Goal: Task Accomplishment & Management: Use online tool/utility

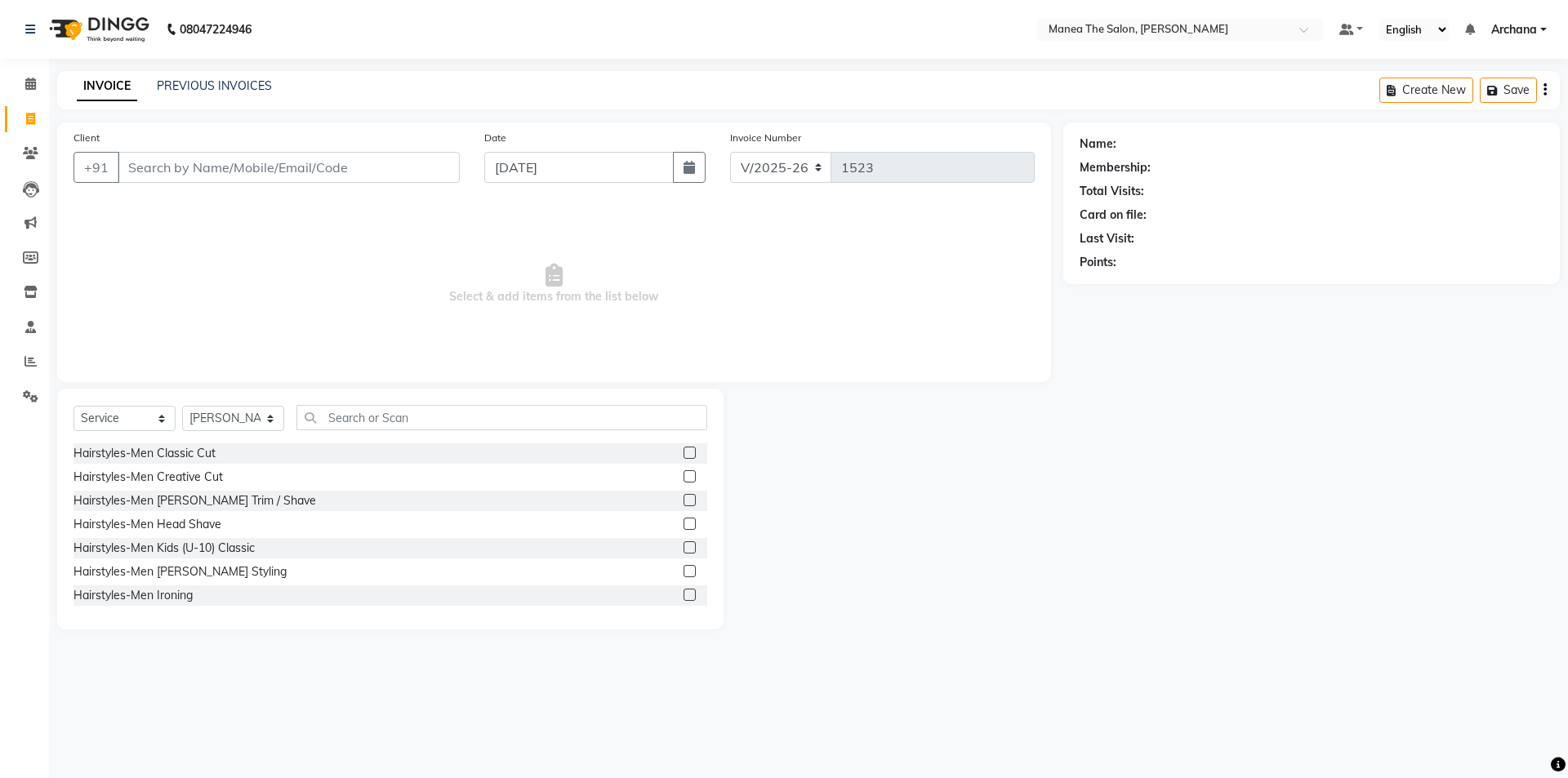
select select "6846"
select select "service"
select select "82236"
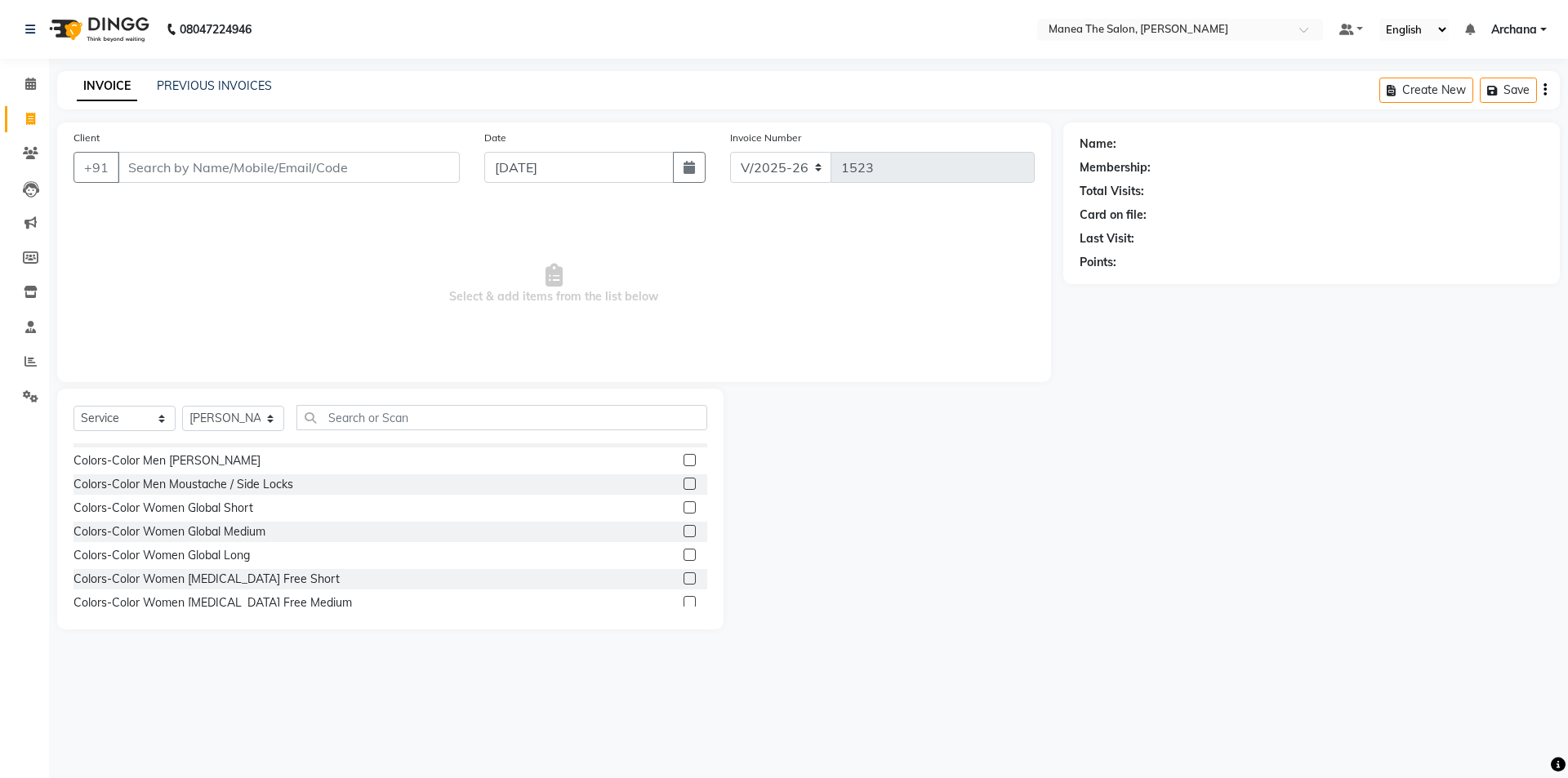
click at [170, 78] on div "PREVIOUS INVOICES" at bounding box center [214, 86] width 115 height 17
click at [179, 91] on link "PREVIOUS INVOICES" at bounding box center [214, 85] width 115 height 15
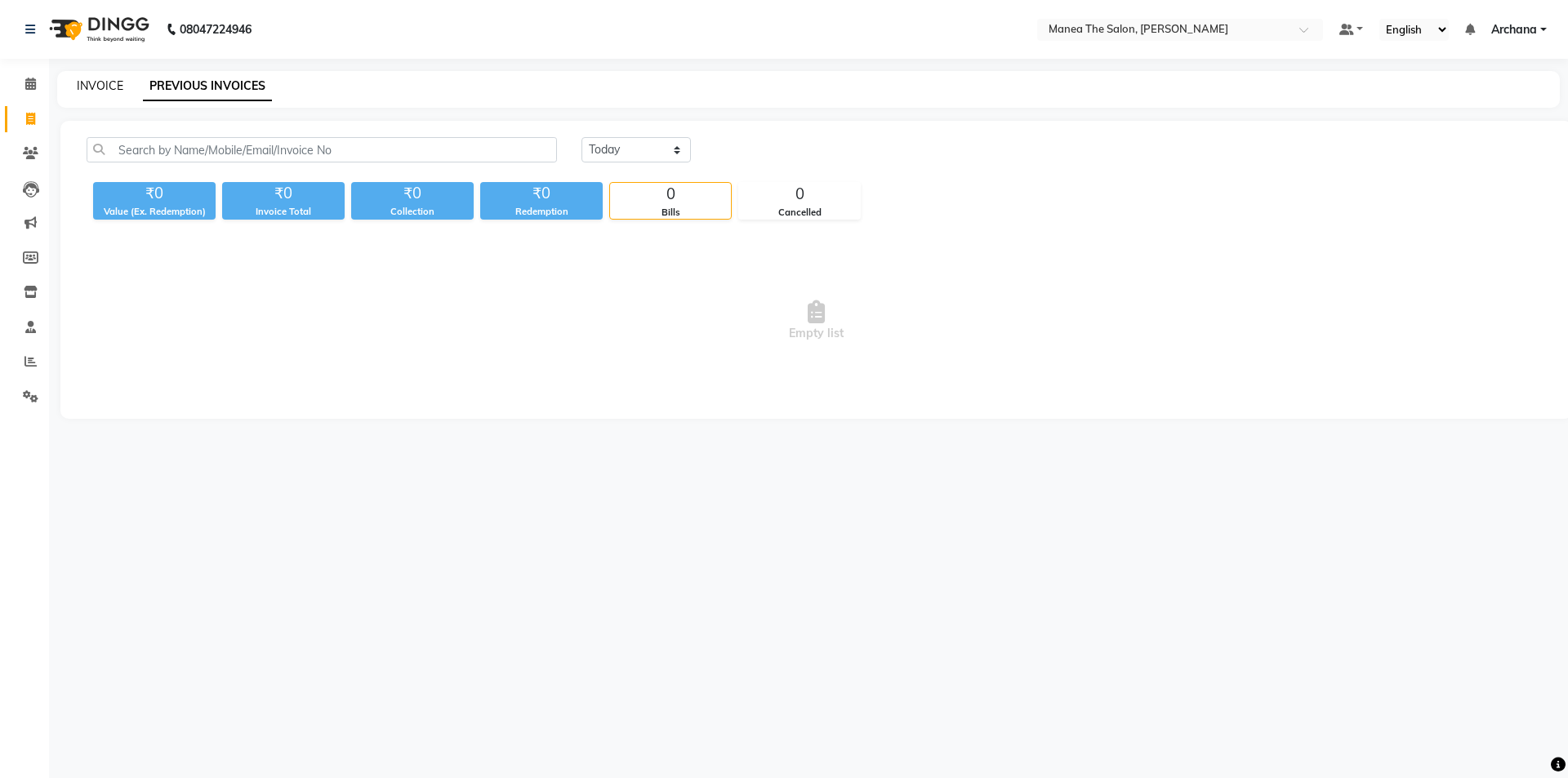
click at [99, 83] on link "INVOICE" at bounding box center [100, 85] width 46 height 15
select select "service"
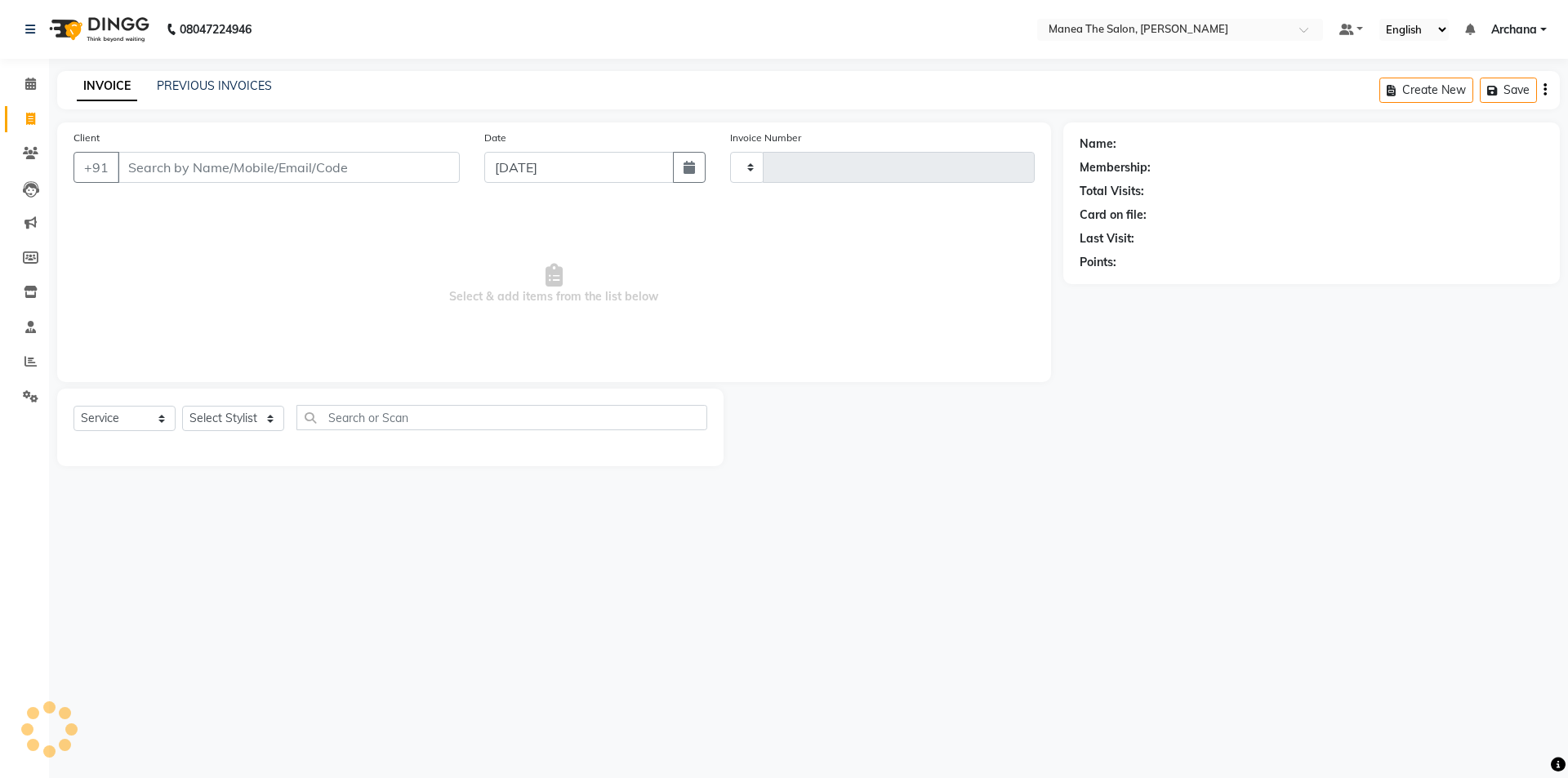
type input "1523"
select select "6846"
click at [27, 357] on icon at bounding box center [31, 361] width 12 height 12
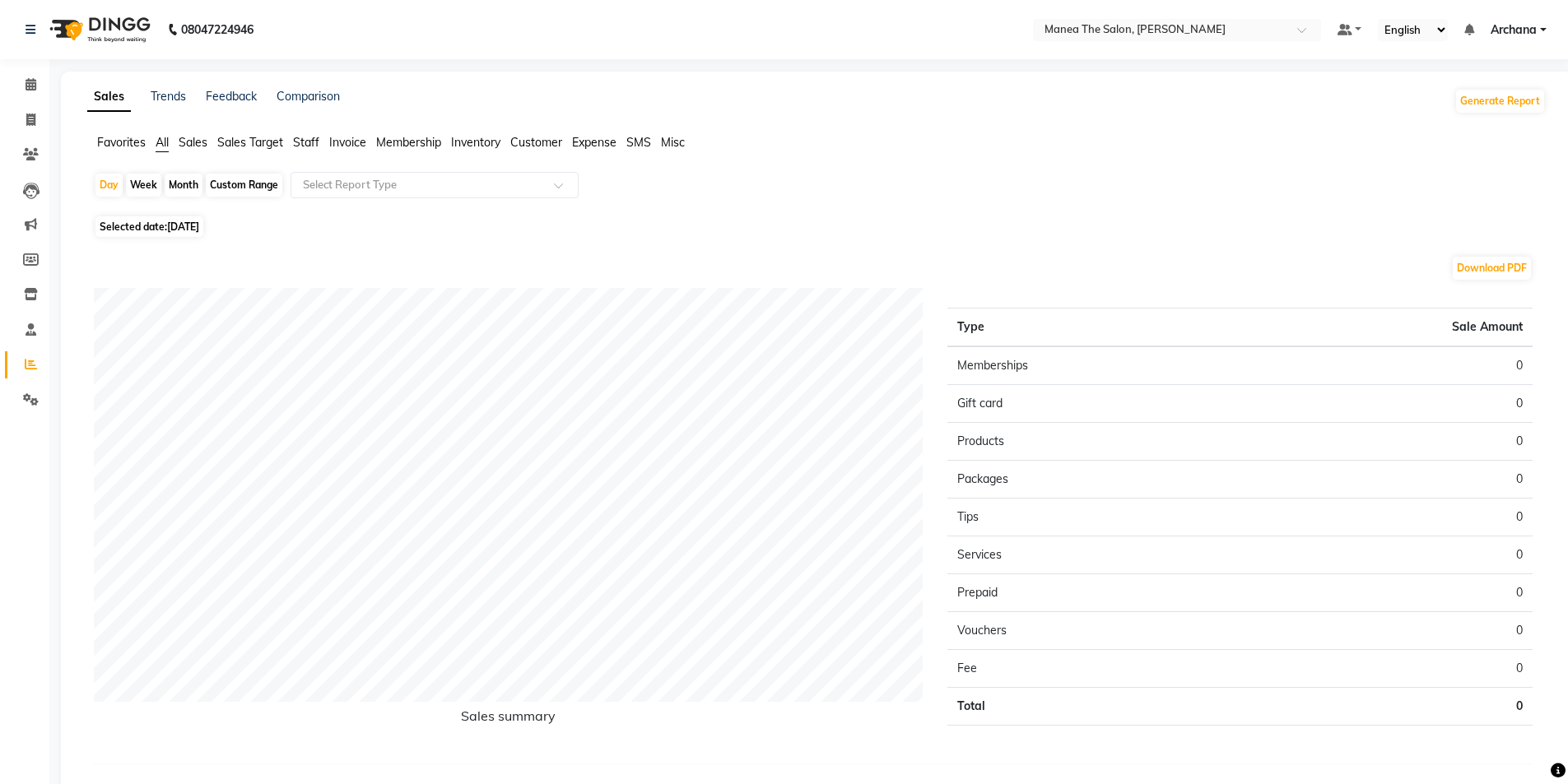
click at [191, 180] on div "Month" at bounding box center [184, 184] width 38 height 23
select select "9"
select select "2025"
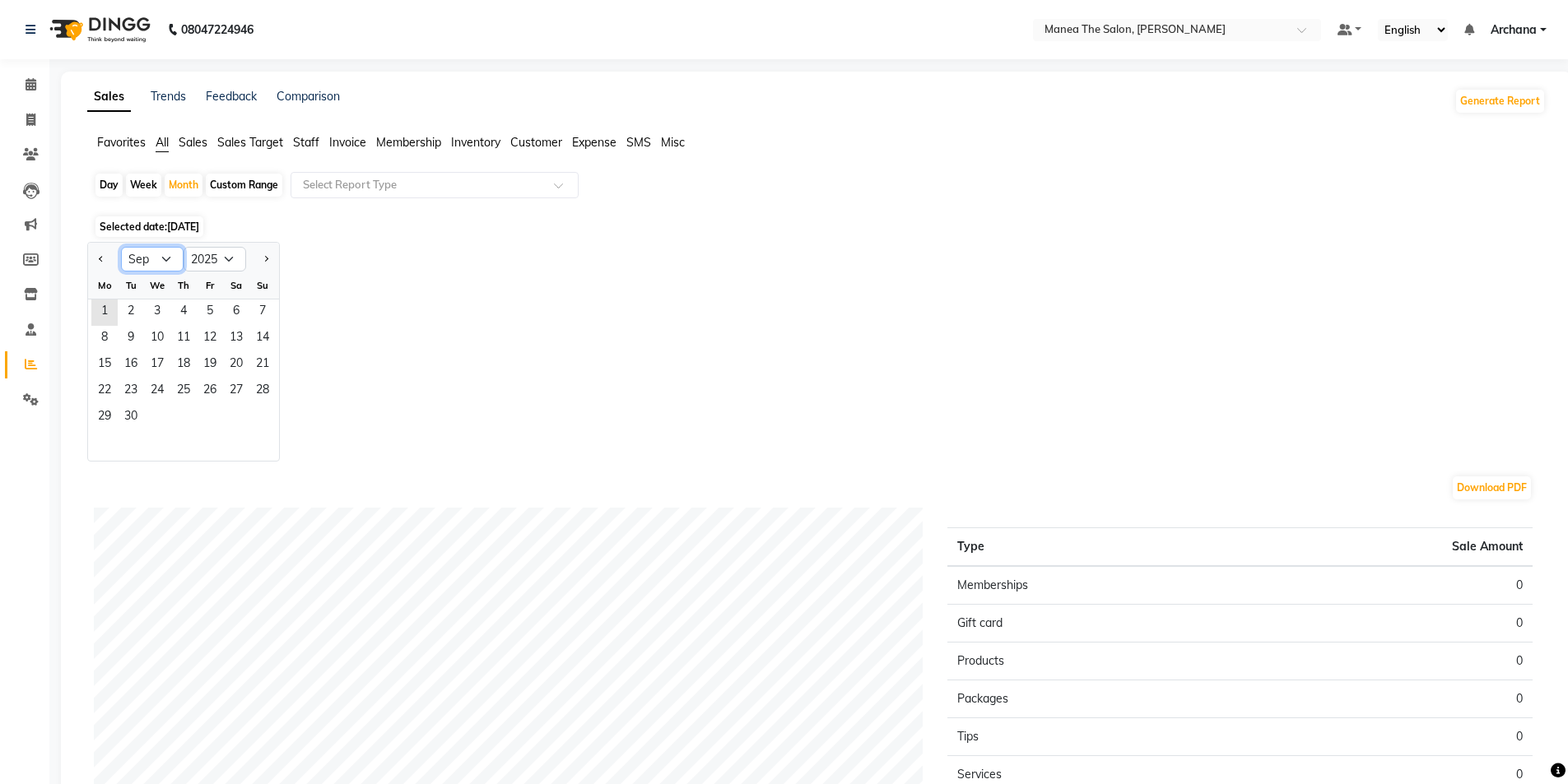
click at [164, 251] on select "Jan Feb Mar Apr May Jun [DATE] Aug Sep Oct Nov Dec" at bounding box center [152, 258] width 63 height 25
select select "8"
click at [121, 246] on select "Jan Feb Mar Apr May Jun [DATE] Aug Sep Oct Nov Dec" at bounding box center [152, 258] width 63 height 25
click at [219, 390] on span "22" at bounding box center [209, 391] width 27 height 27
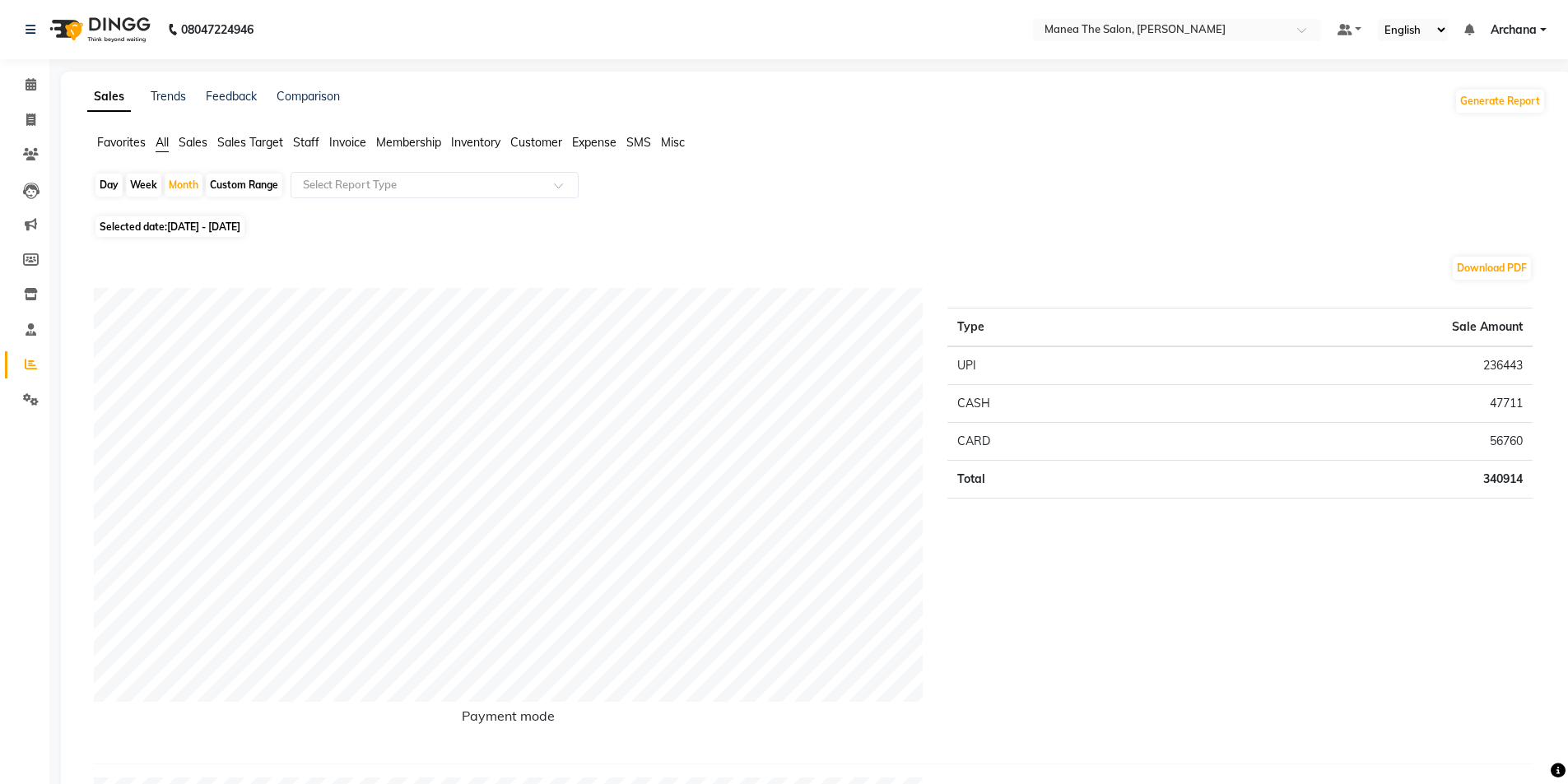
click at [109, 180] on div "Day" at bounding box center [109, 184] width 28 height 23
select select "8"
select select "2025"
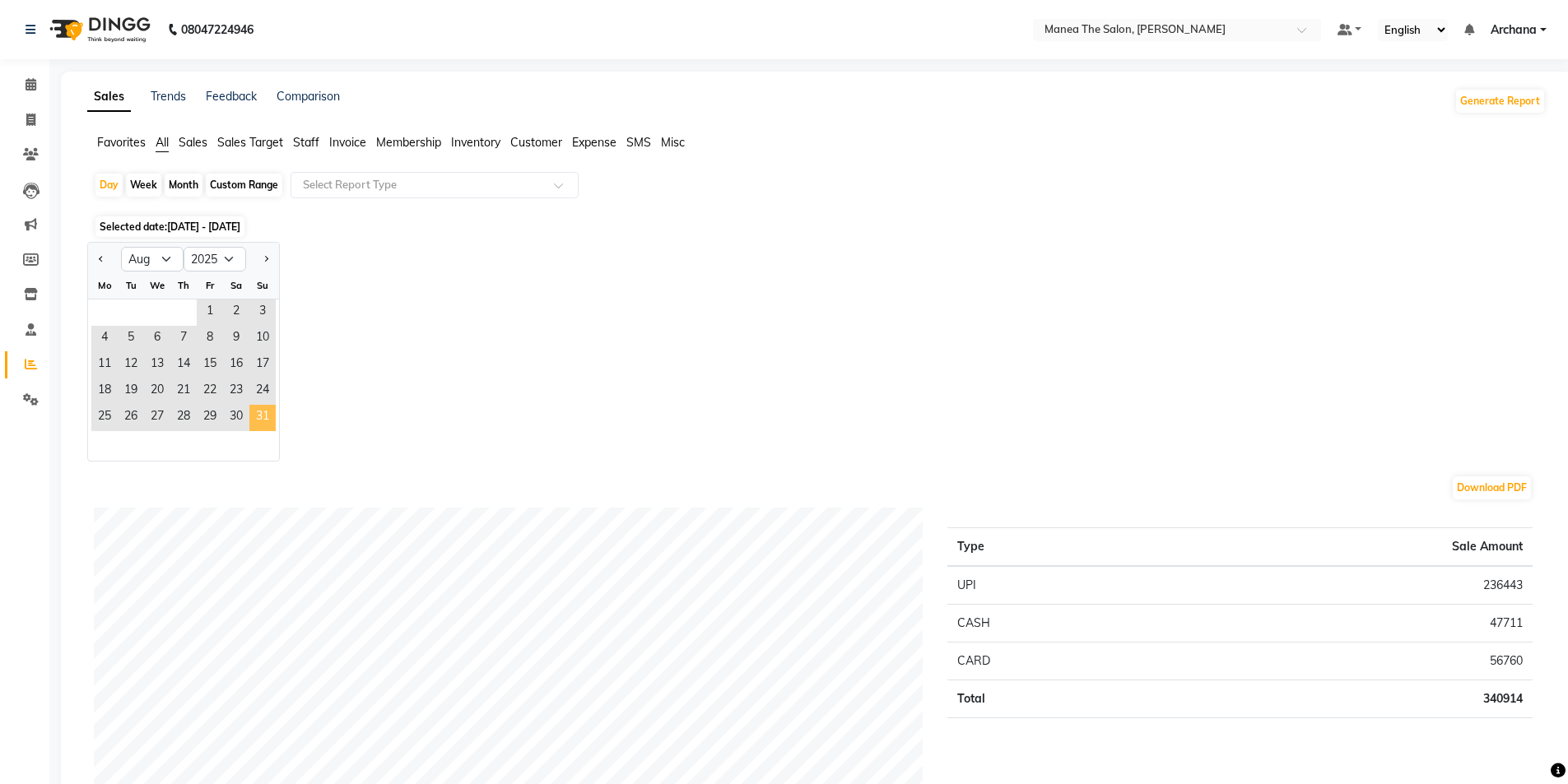
click at [253, 412] on span "31" at bounding box center [262, 418] width 27 height 27
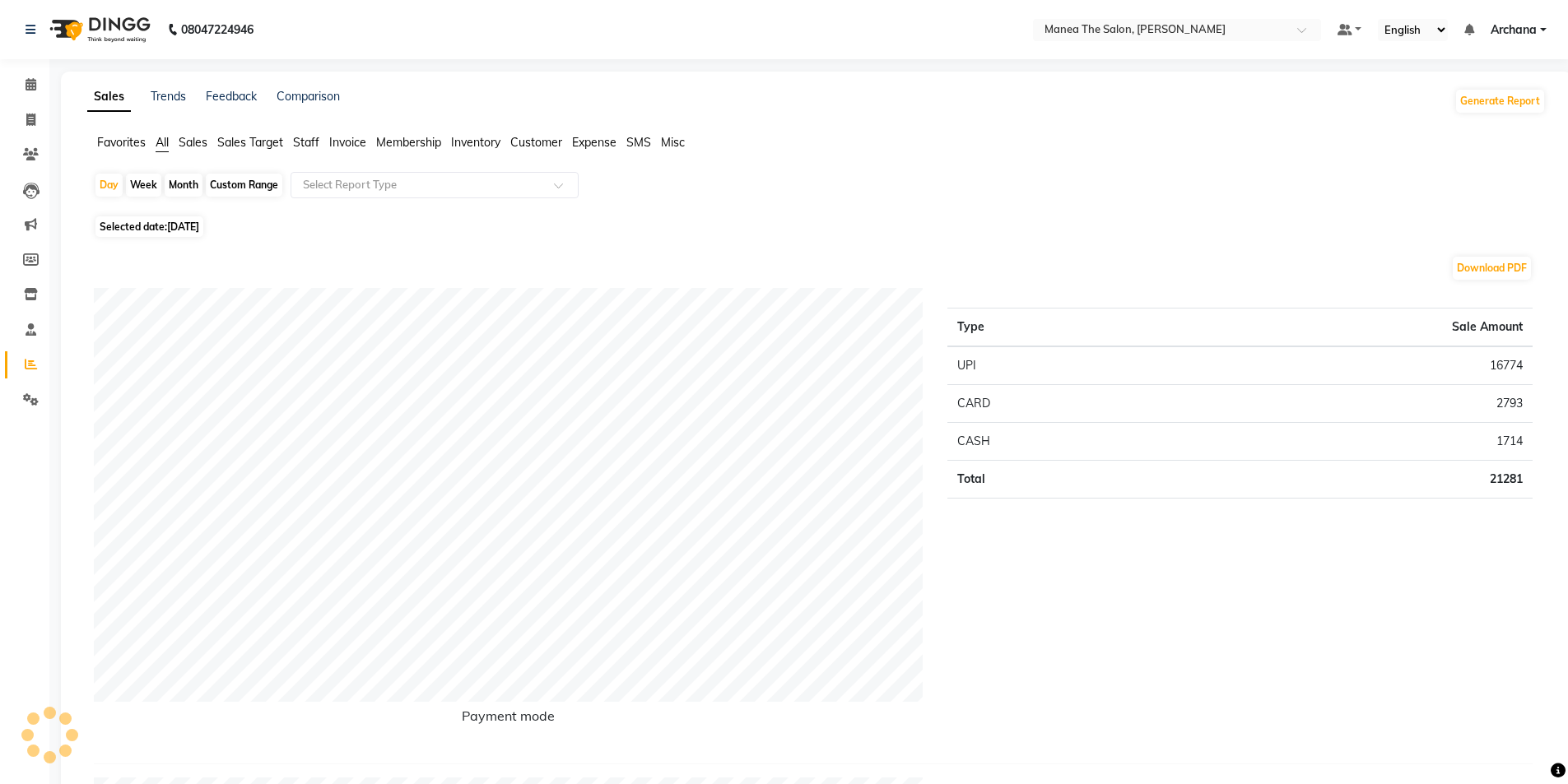
click at [184, 182] on div "Month" at bounding box center [184, 184] width 38 height 23
select select "8"
select select "2025"
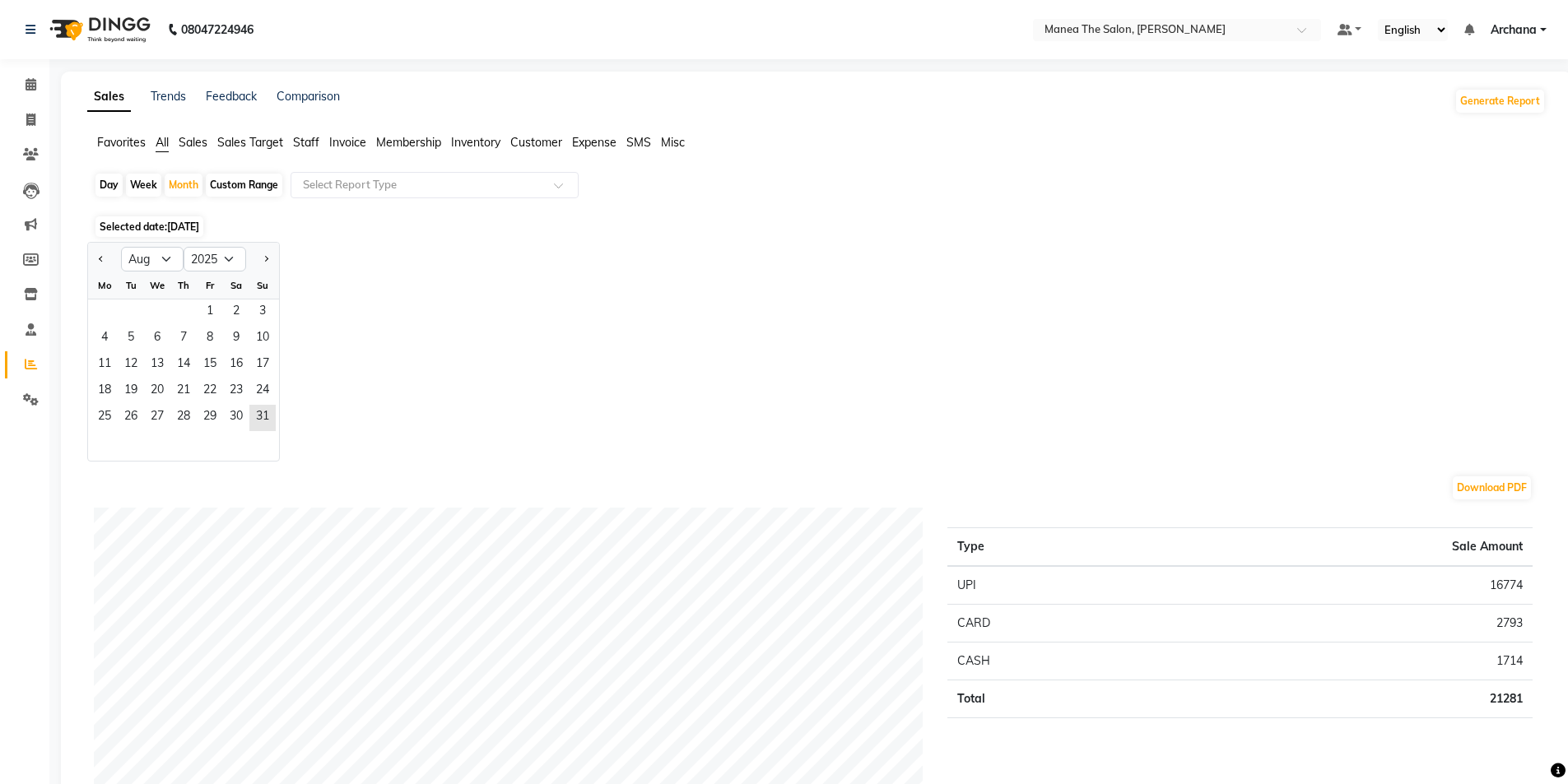
click at [300, 140] on span "Staff" at bounding box center [306, 142] width 27 height 15
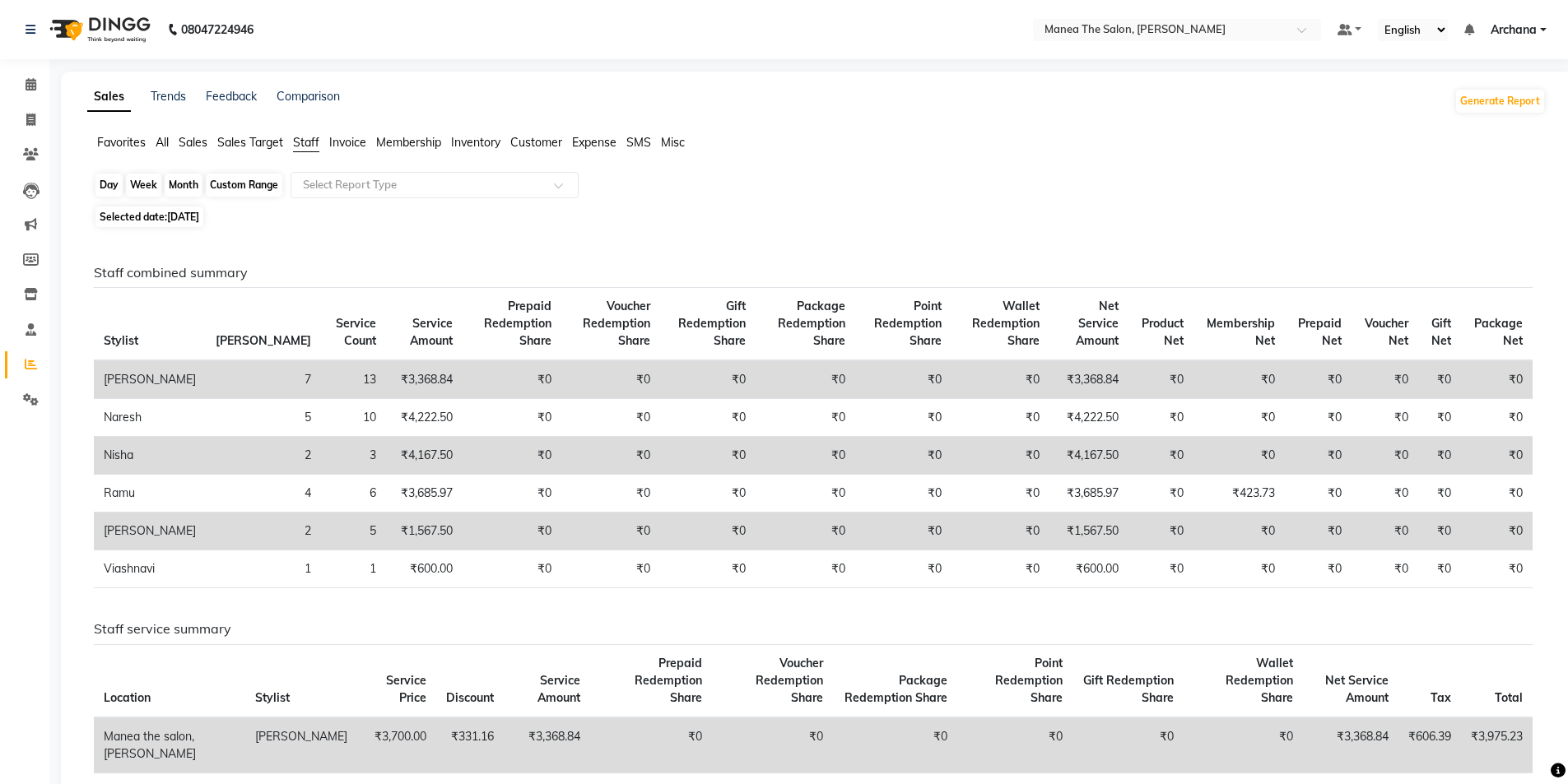
click at [176, 181] on div "Month" at bounding box center [184, 184] width 38 height 23
select select "8"
select select "2025"
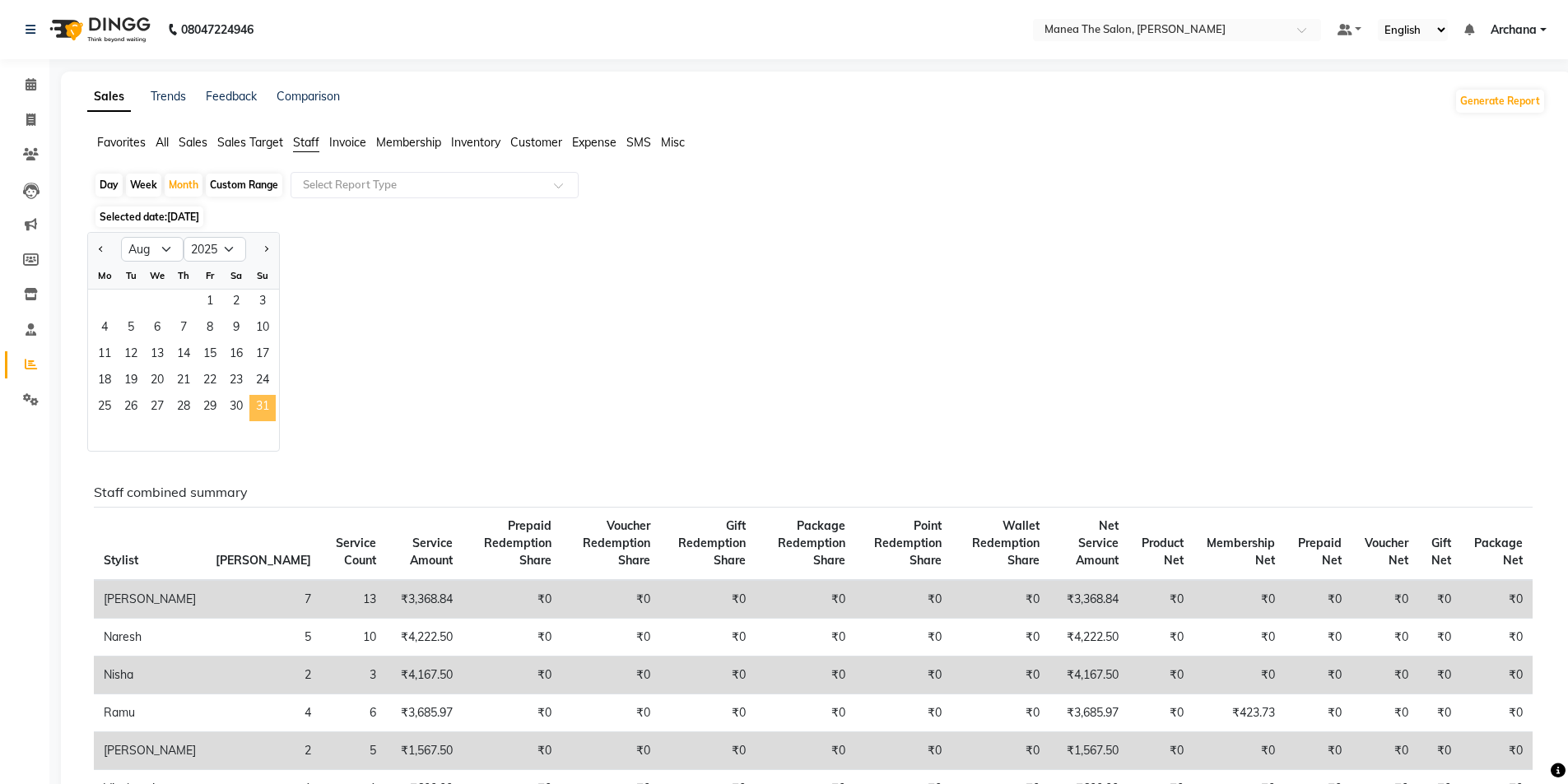
click at [259, 407] on span "31" at bounding box center [262, 408] width 27 height 27
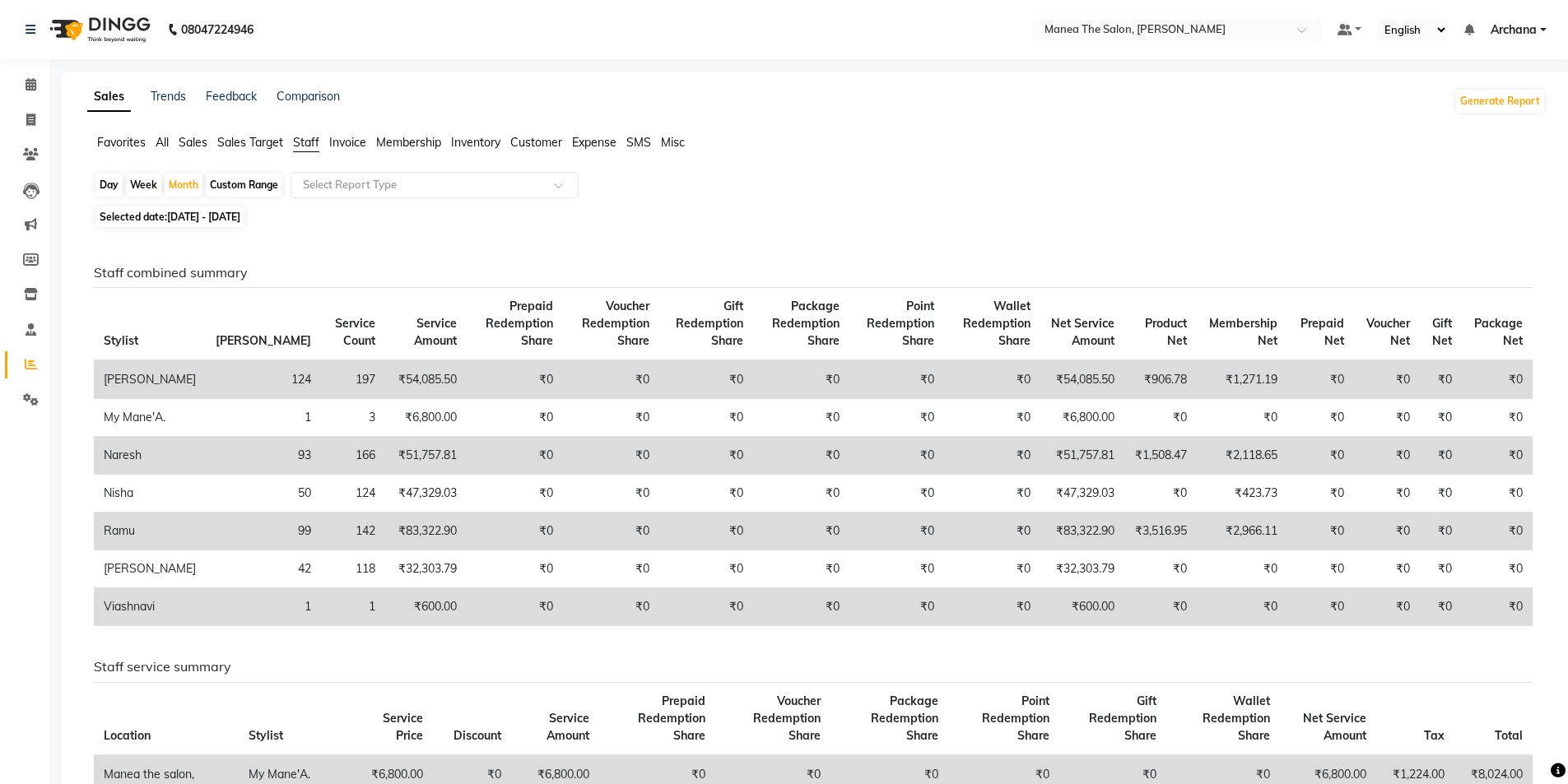
click at [198, 142] on span "Sales" at bounding box center [192, 142] width 28 height 15
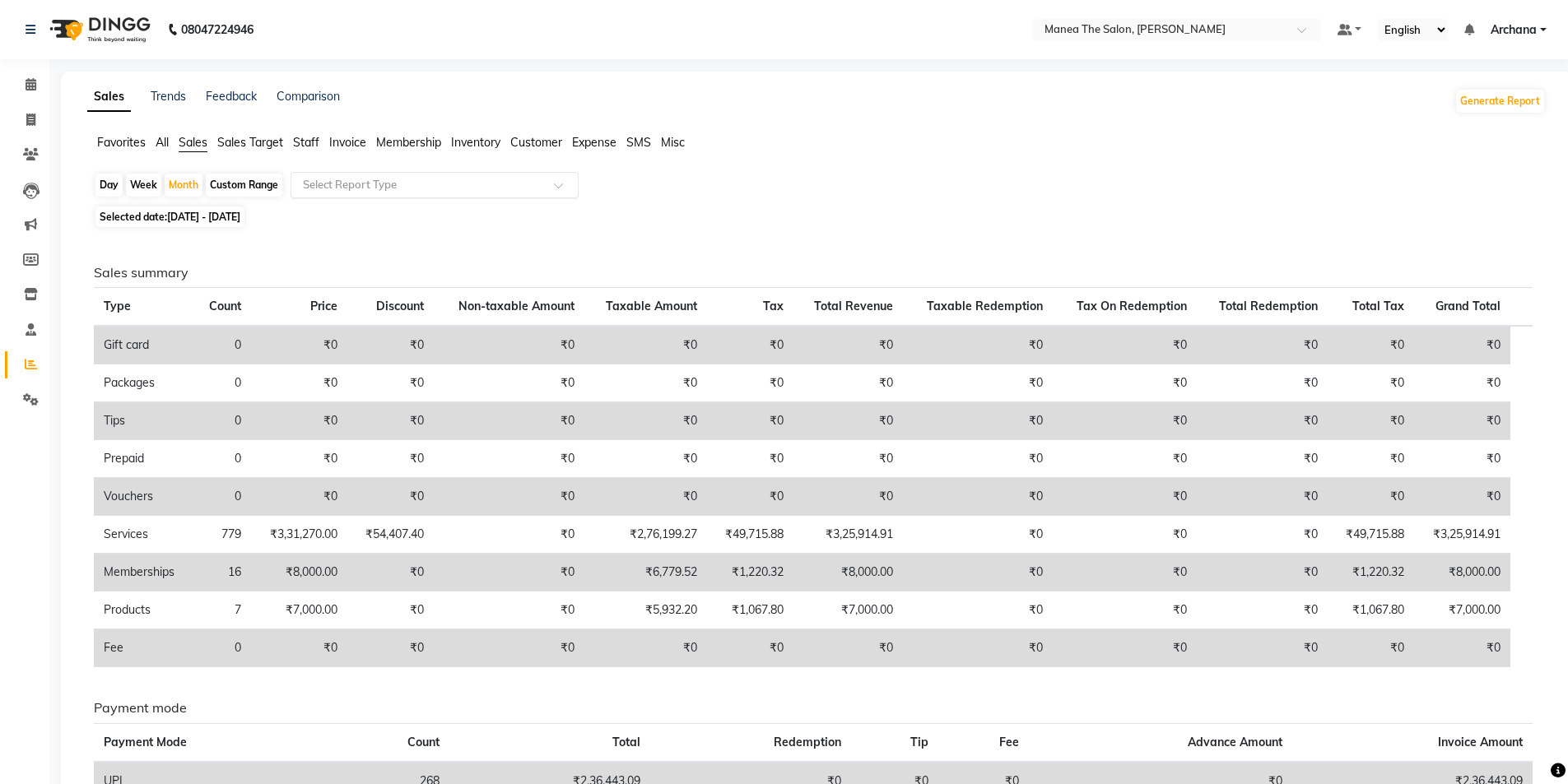
click at [509, 184] on input "text" at bounding box center [418, 184] width 237 height 16
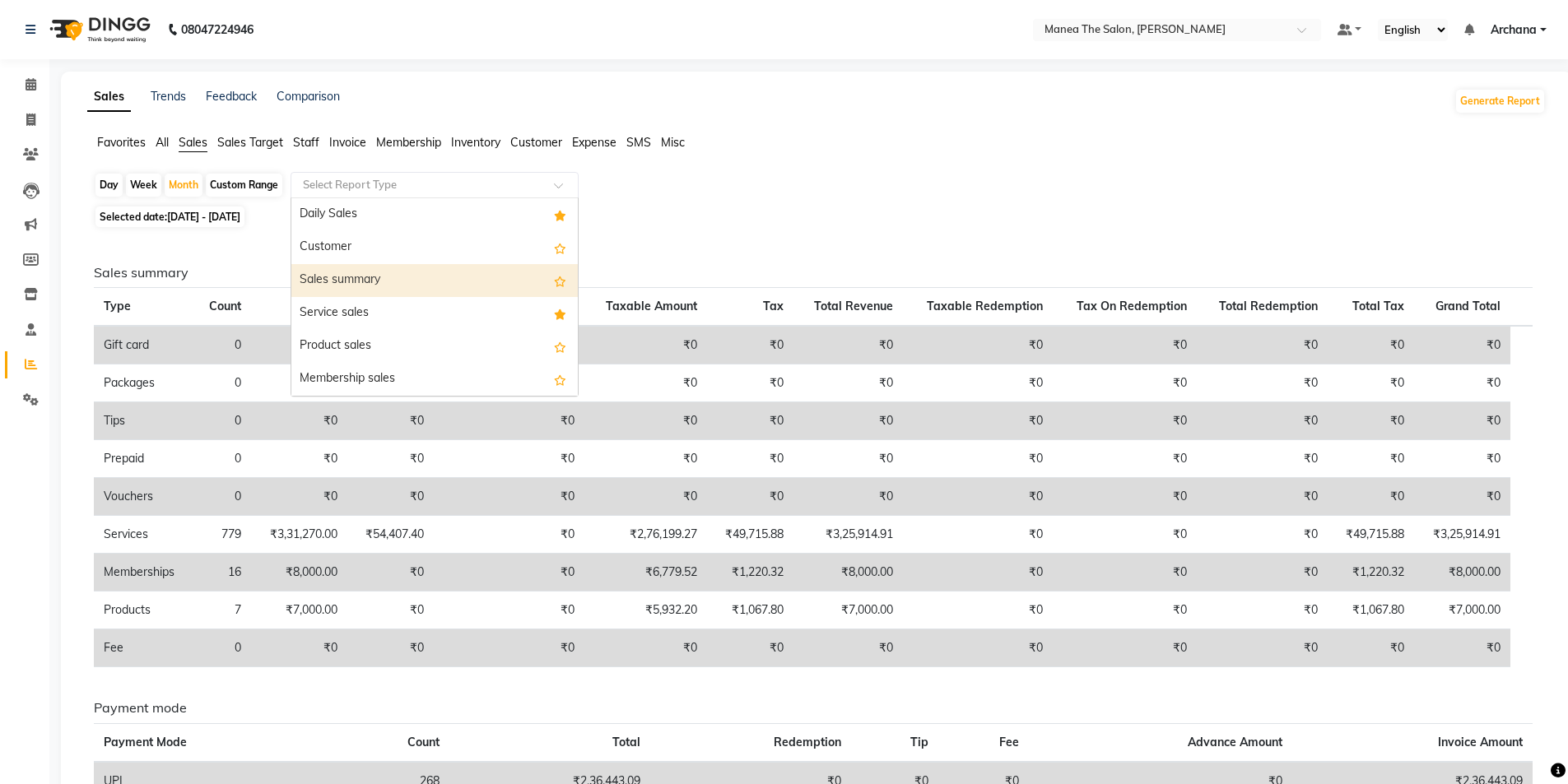
click at [473, 281] on div "Sales summary" at bounding box center [434, 280] width 286 height 33
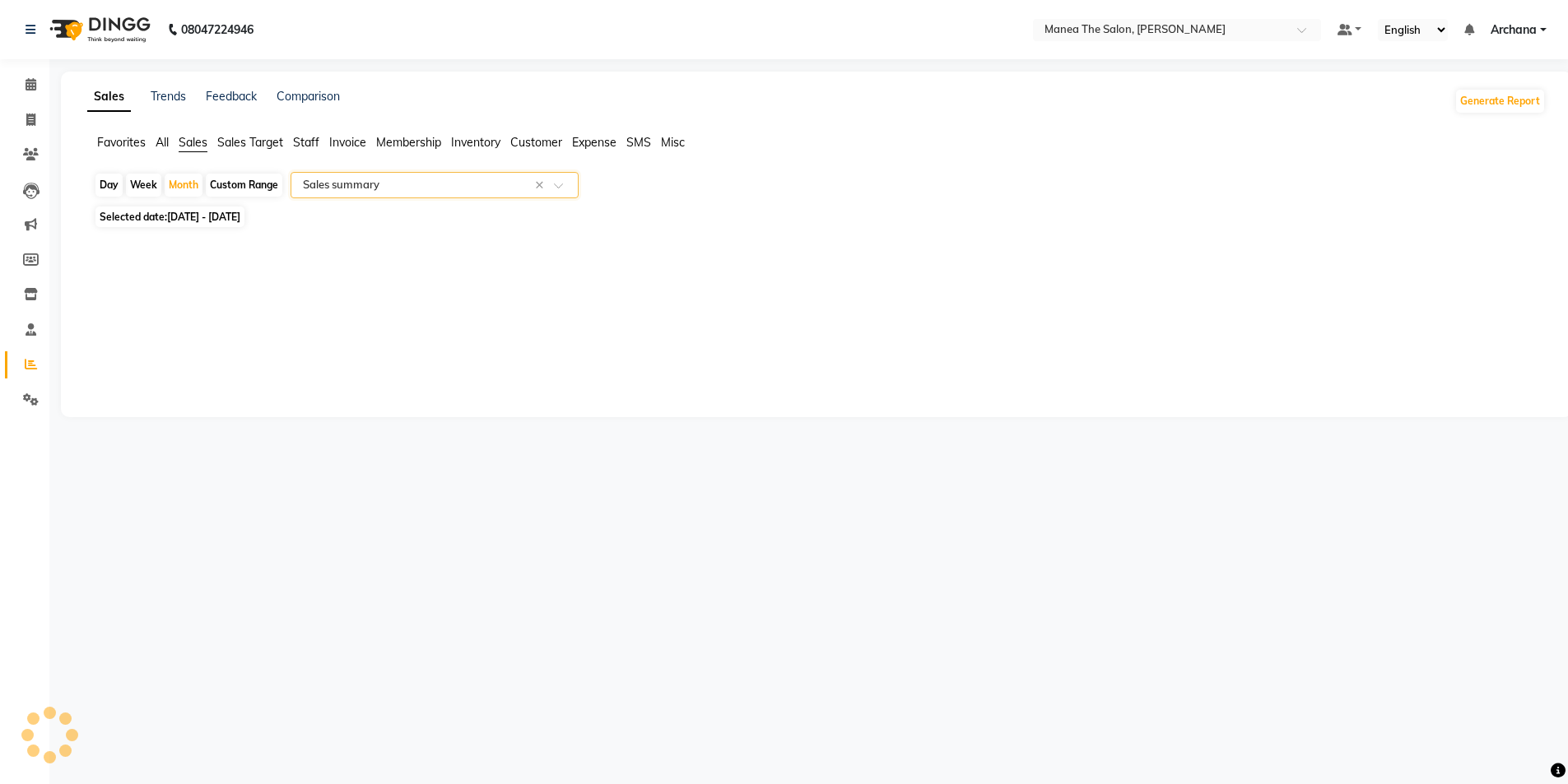
select select "filtered_report"
select select "csv"
click at [31, 122] on icon at bounding box center [31, 120] width 9 height 12
select select "service"
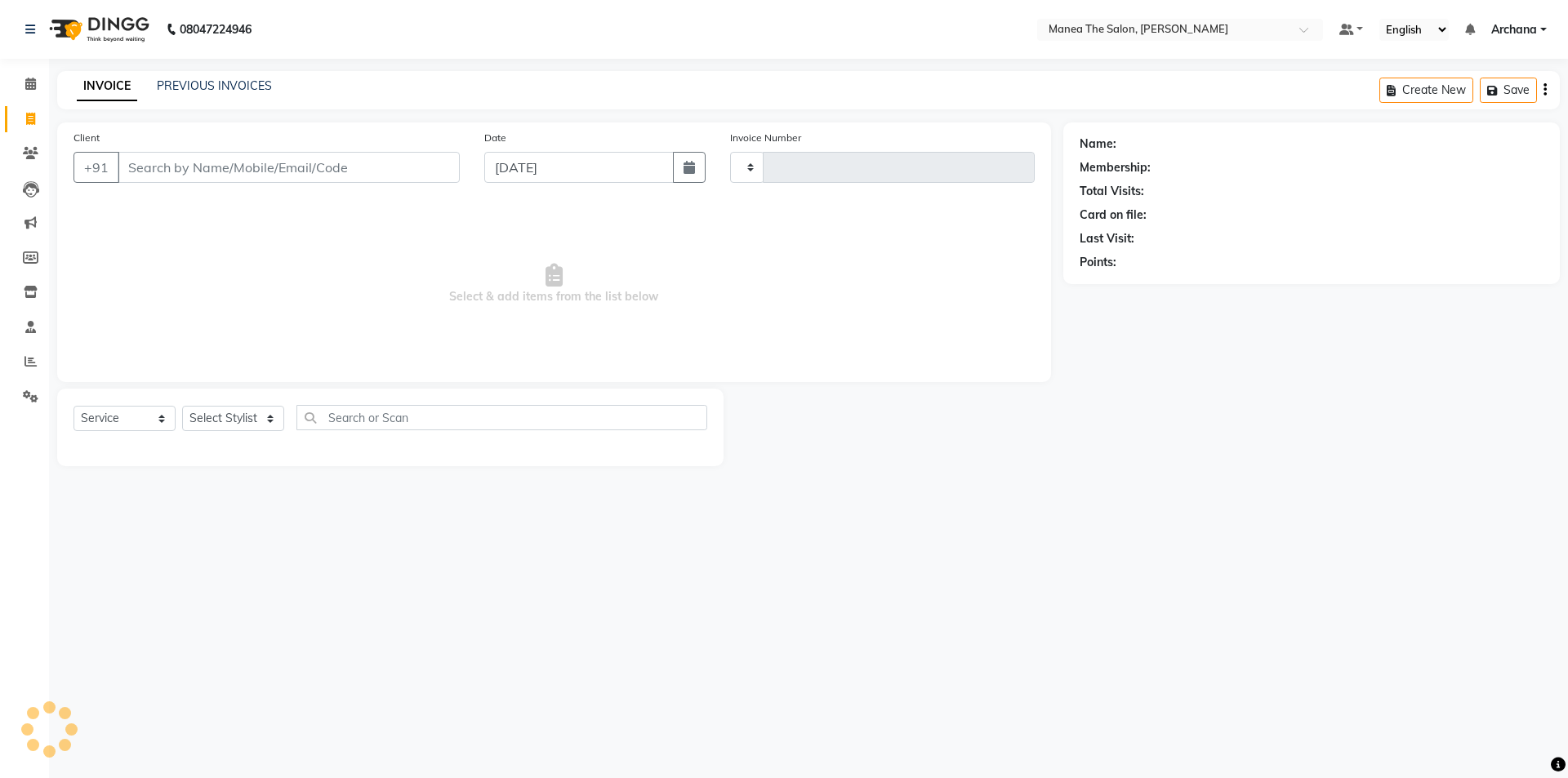
type input "1523"
select select "6846"
click at [263, 81] on link "PREVIOUS INVOICES" at bounding box center [214, 85] width 115 height 15
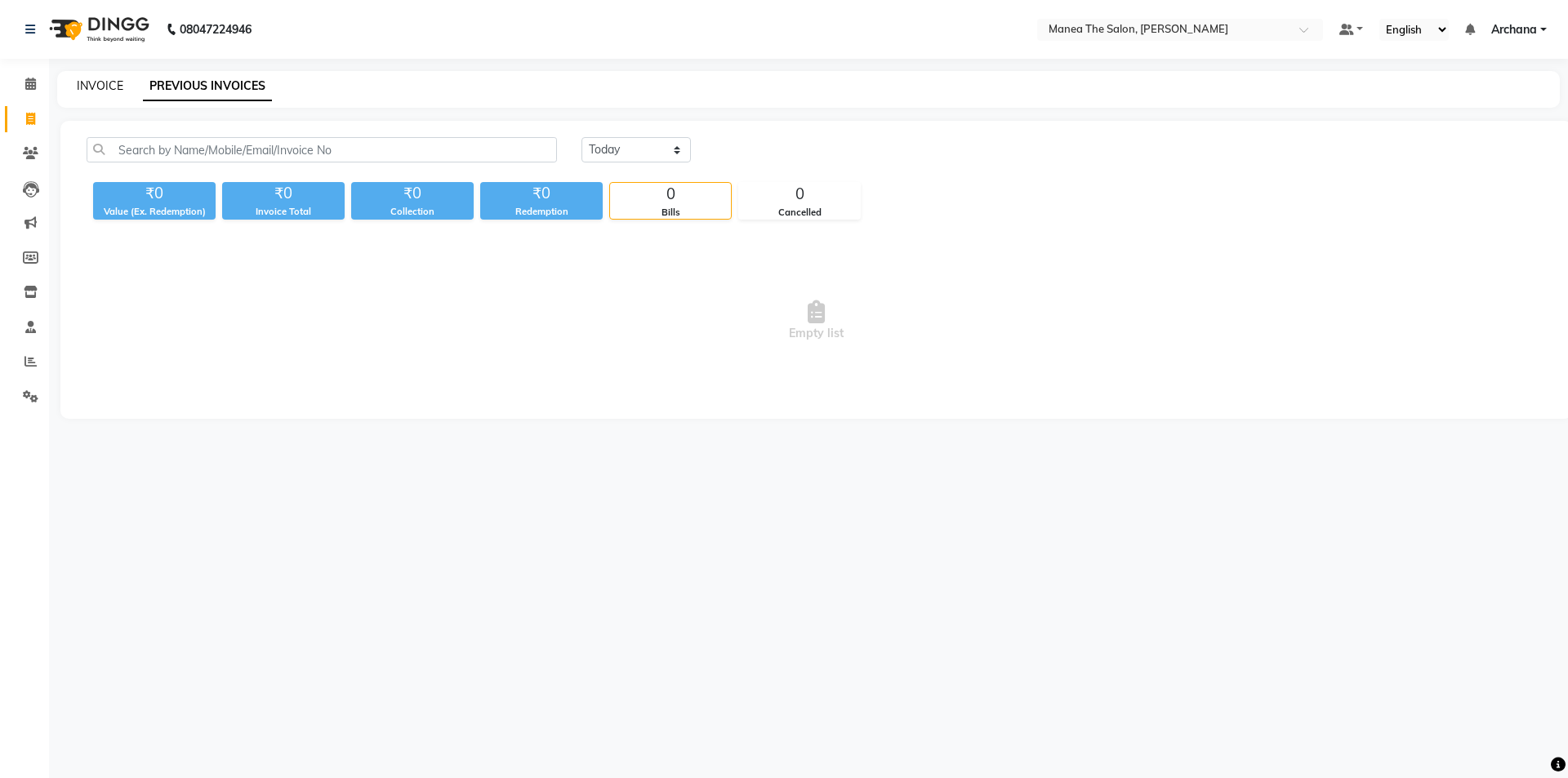
click at [106, 81] on link "INVOICE" at bounding box center [100, 85] width 46 height 15
select select "service"
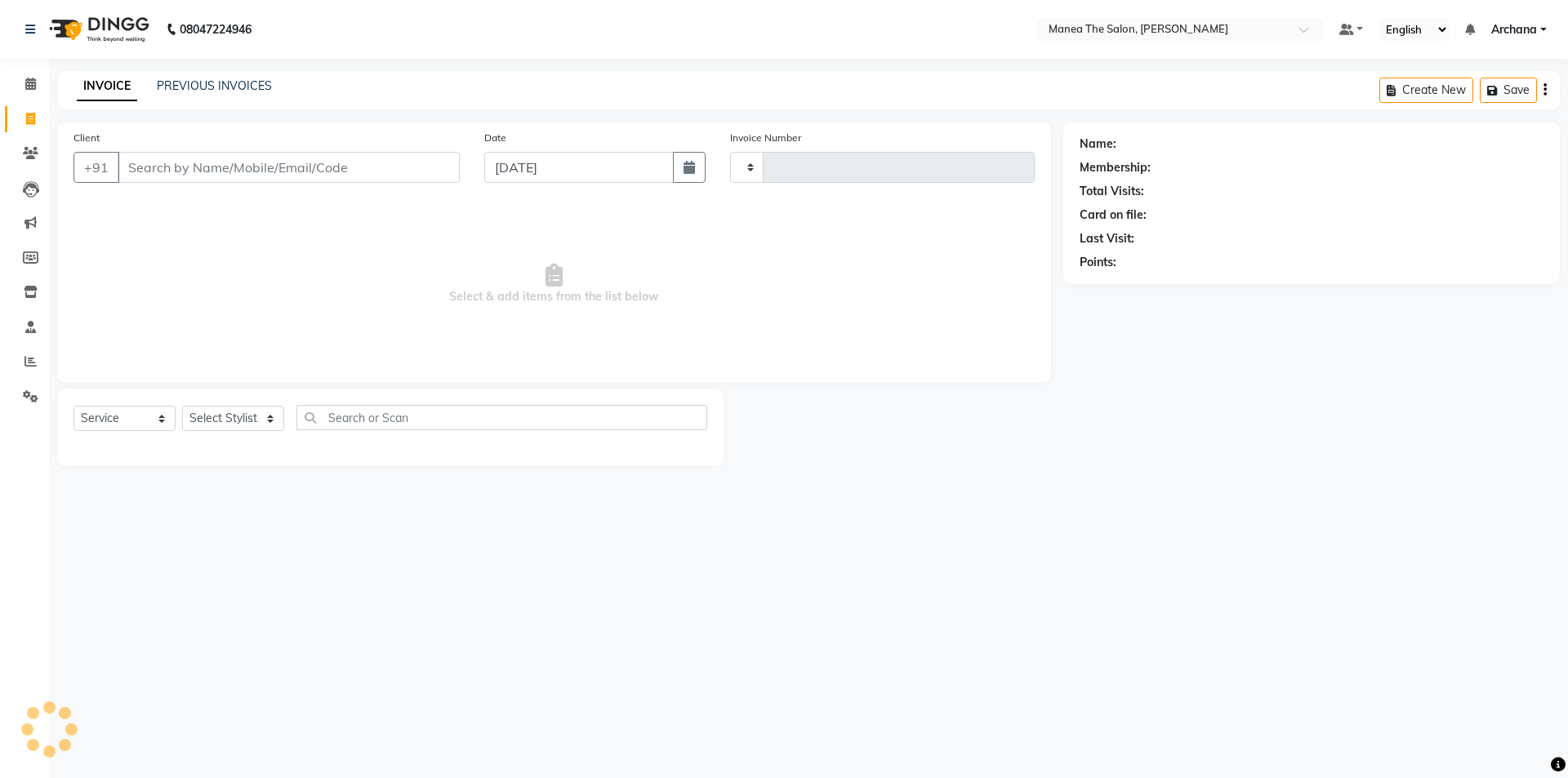
type input "1523"
select select "6846"
click at [256, 81] on link "PREVIOUS INVOICES" at bounding box center [214, 85] width 115 height 15
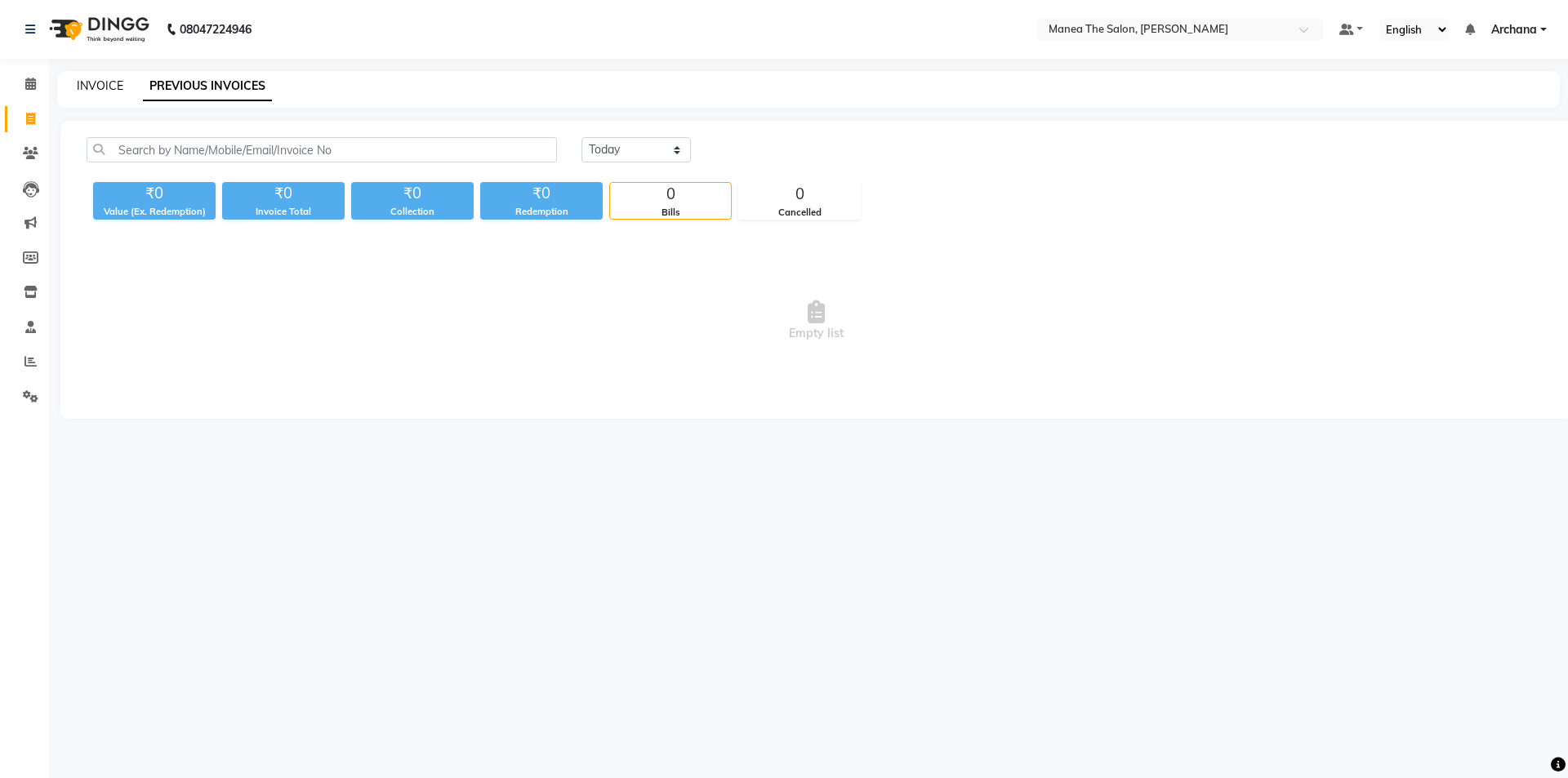
click at [114, 84] on link "INVOICE" at bounding box center [100, 85] width 46 height 15
select select "service"
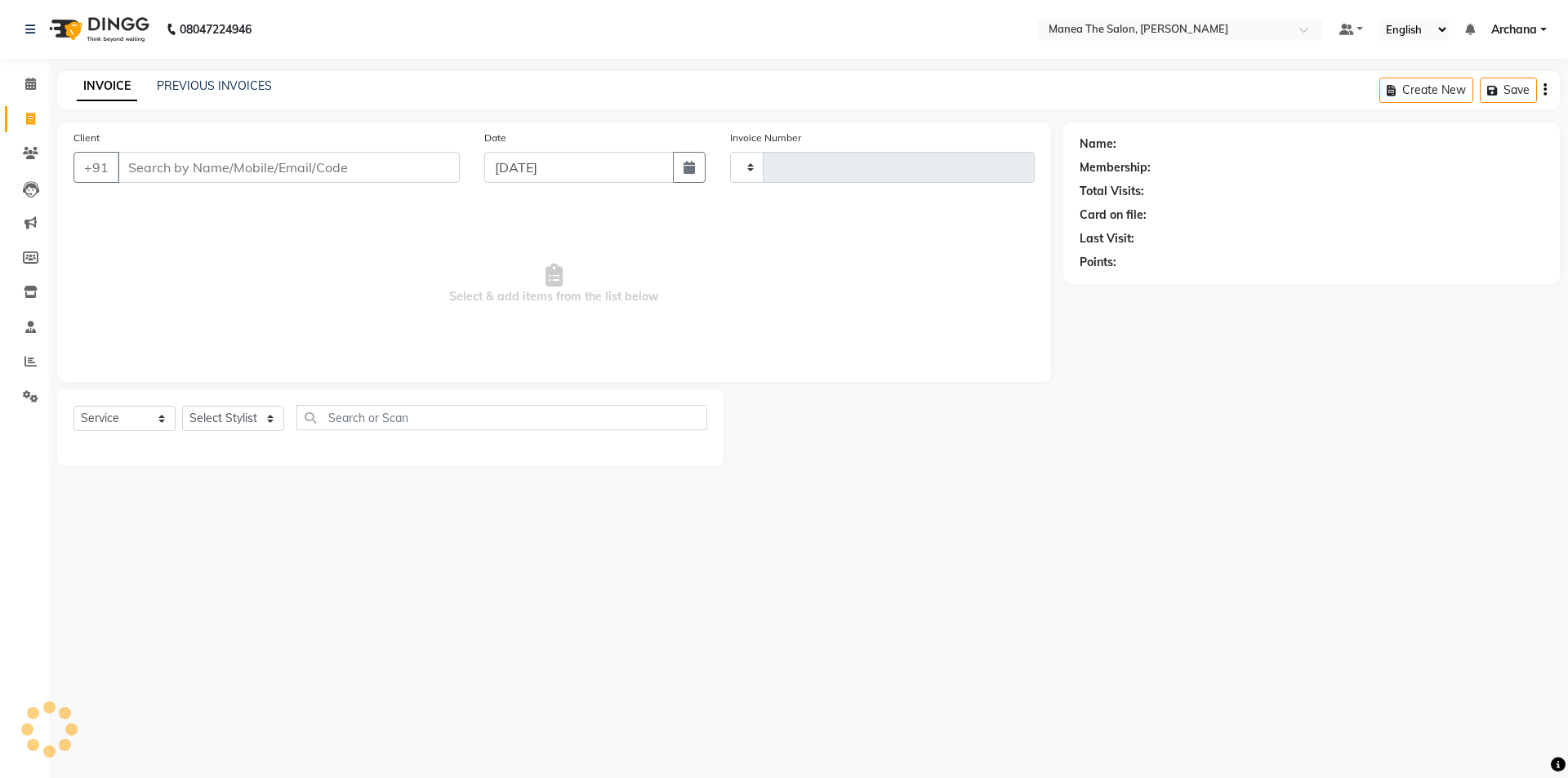
type input "1523"
select select "6846"
click at [30, 362] on icon at bounding box center [31, 361] width 12 height 12
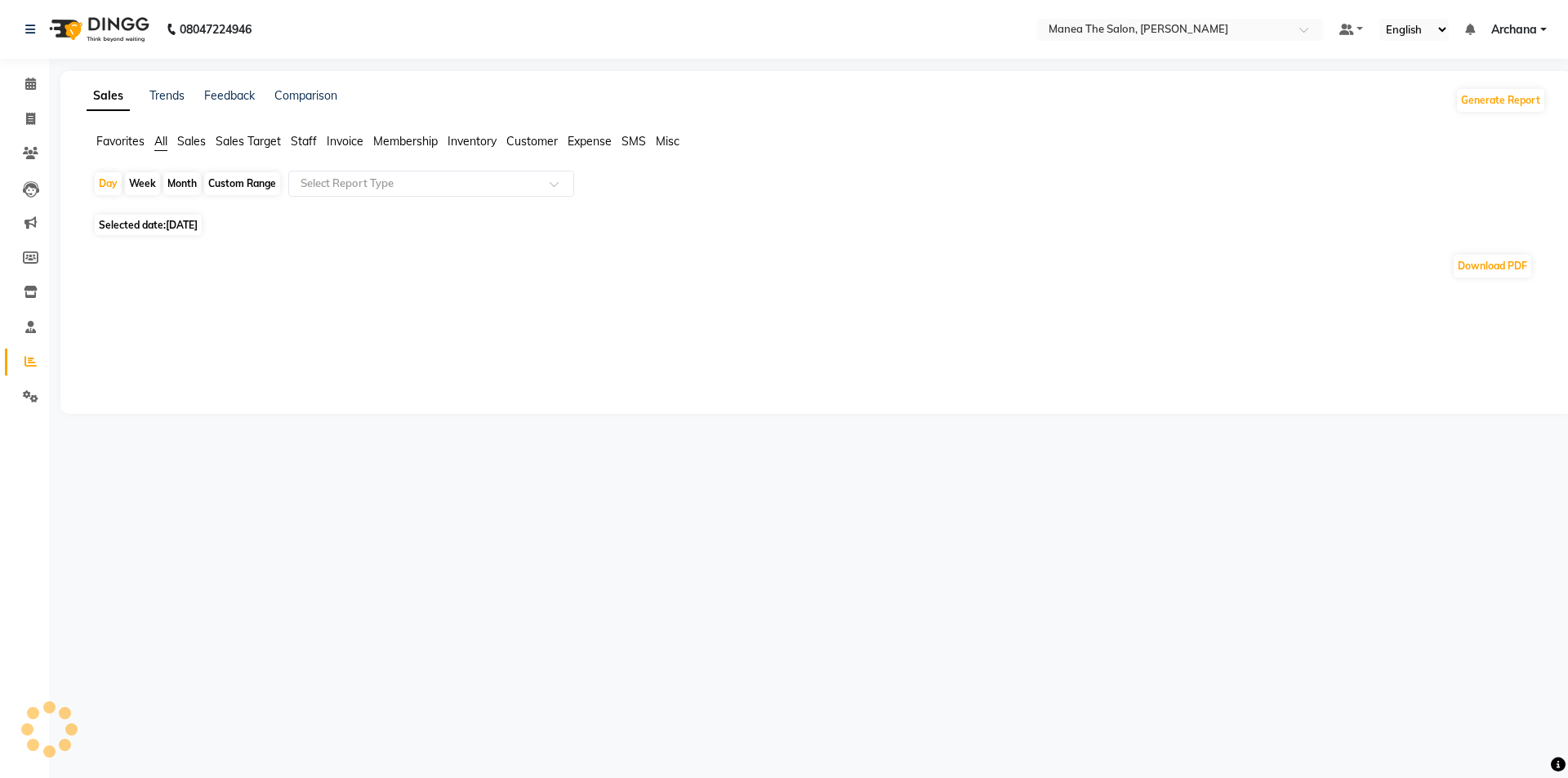
click at [197, 143] on span "Sales" at bounding box center [191, 141] width 28 height 15
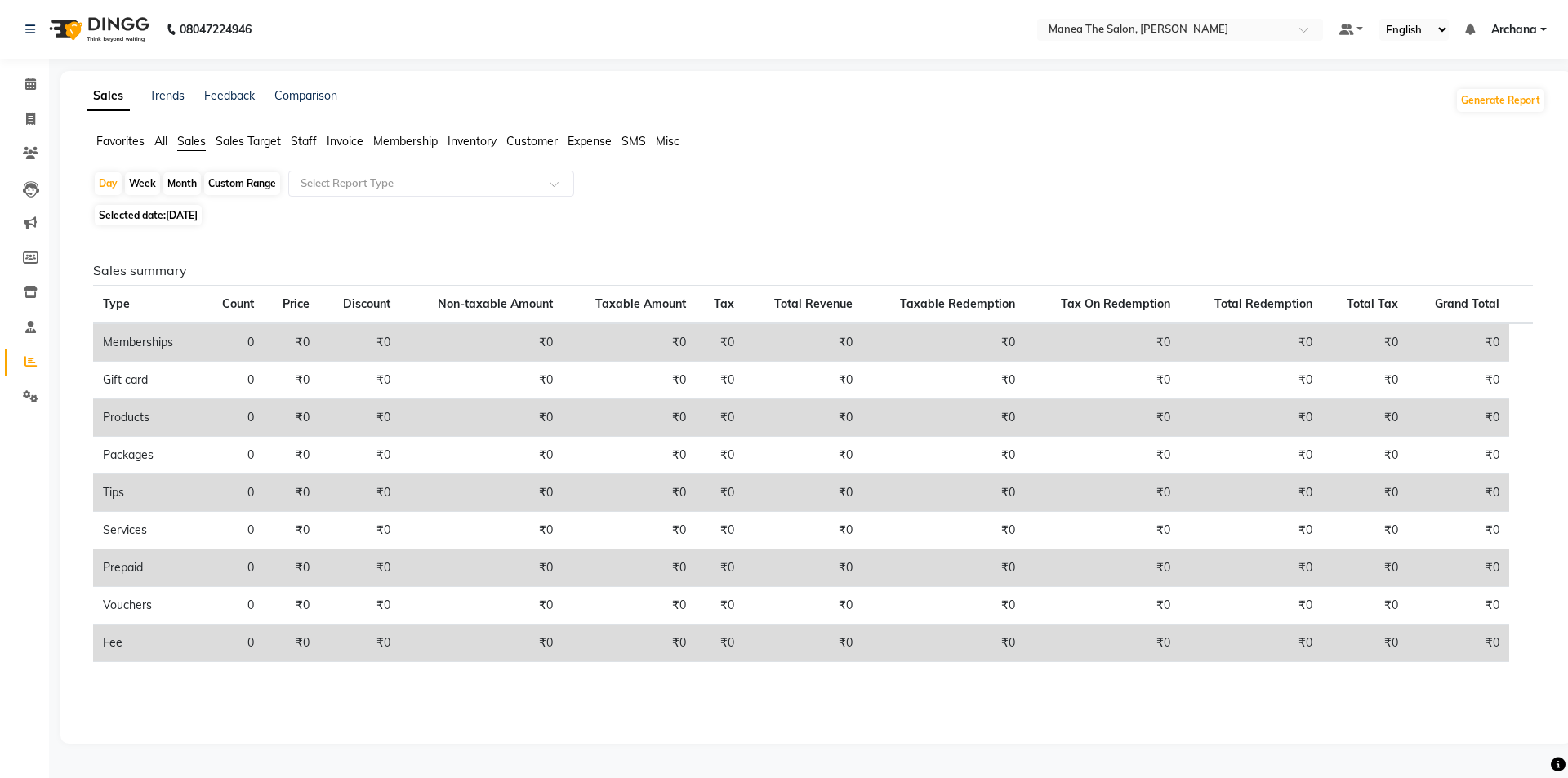
click at [177, 180] on div "Month" at bounding box center [182, 183] width 38 height 23
select select "9"
select select "2025"
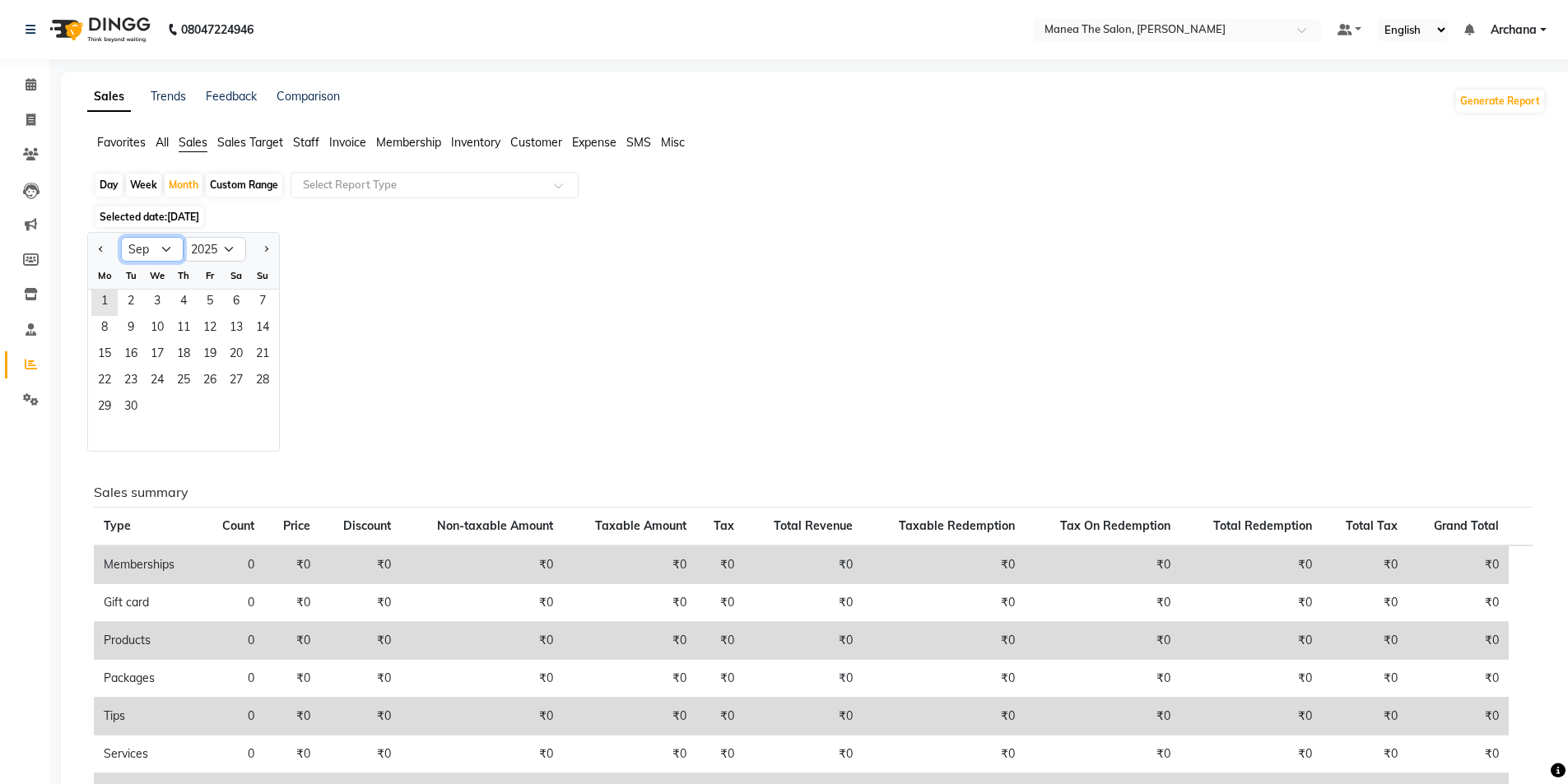
click at [166, 243] on select "Jan Feb Mar Apr May Jun [DATE] Aug Sep Oct Nov Dec" at bounding box center [152, 249] width 63 height 25
select select "8"
click at [121, 237] on select "Jan Feb Mar Apr May Jun [DATE] Aug Sep Oct Nov Dec" at bounding box center [152, 249] width 63 height 25
click at [209, 305] on span "1" at bounding box center [209, 302] width 27 height 27
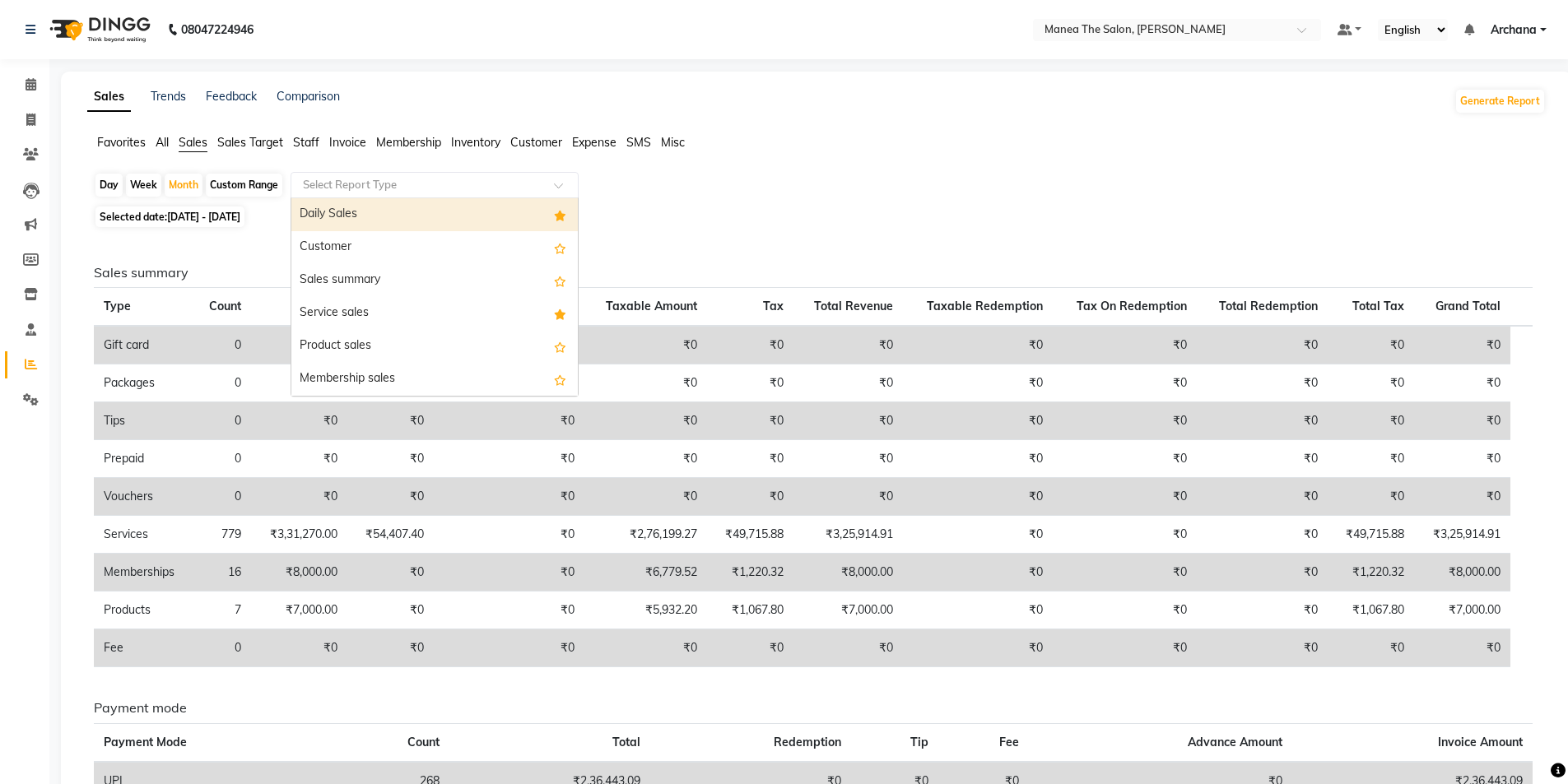
click at [519, 190] on input "text" at bounding box center [418, 184] width 237 height 16
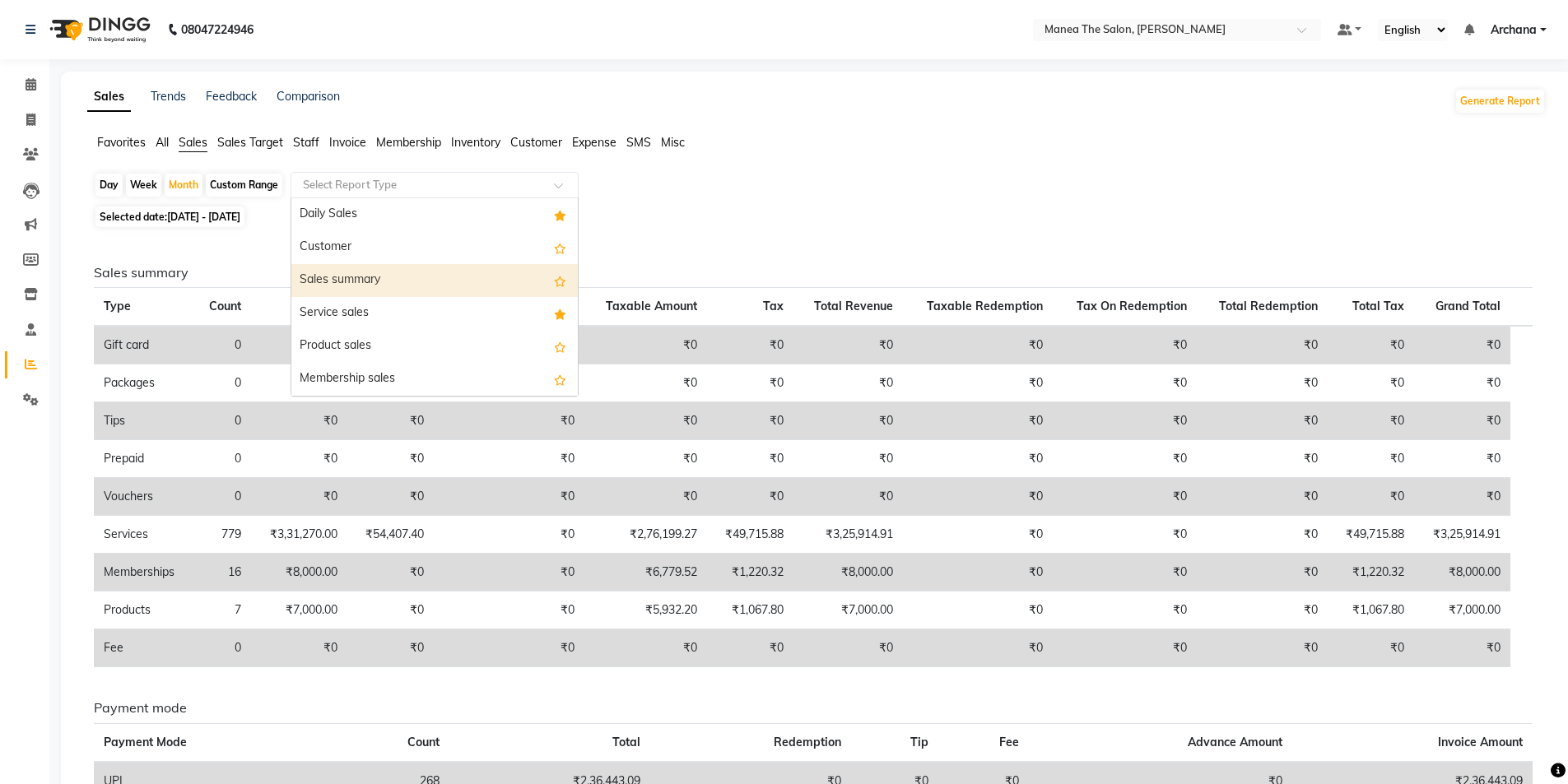
click at [476, 271] on div "Sales summary" at bounding box center [434, 280] width 286 height 33
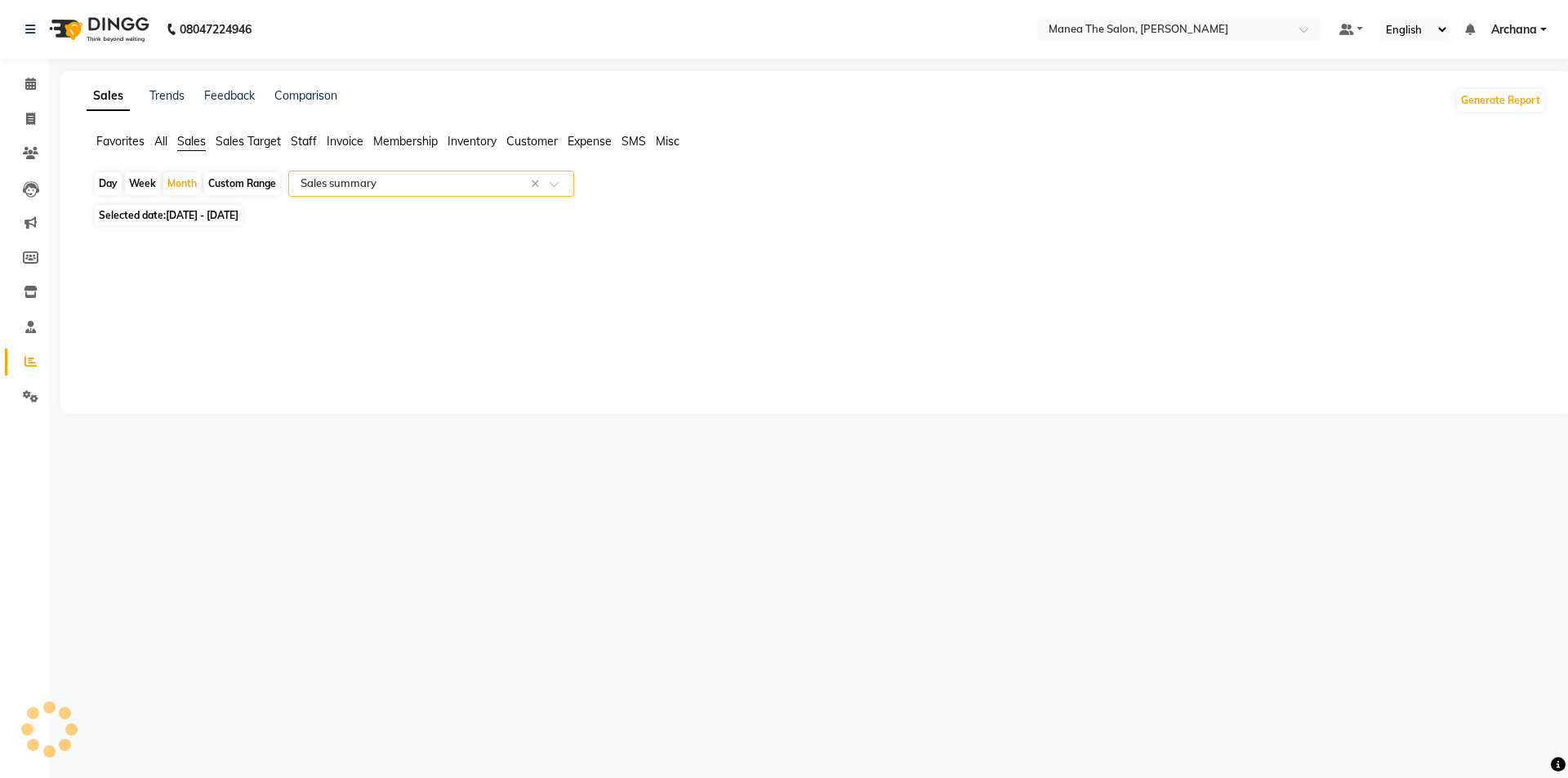
select select "filtered_report"
select select "csv"
click at [31, 113] on icon at bounding box center [31, 119] width 9 height 12
select select "service"
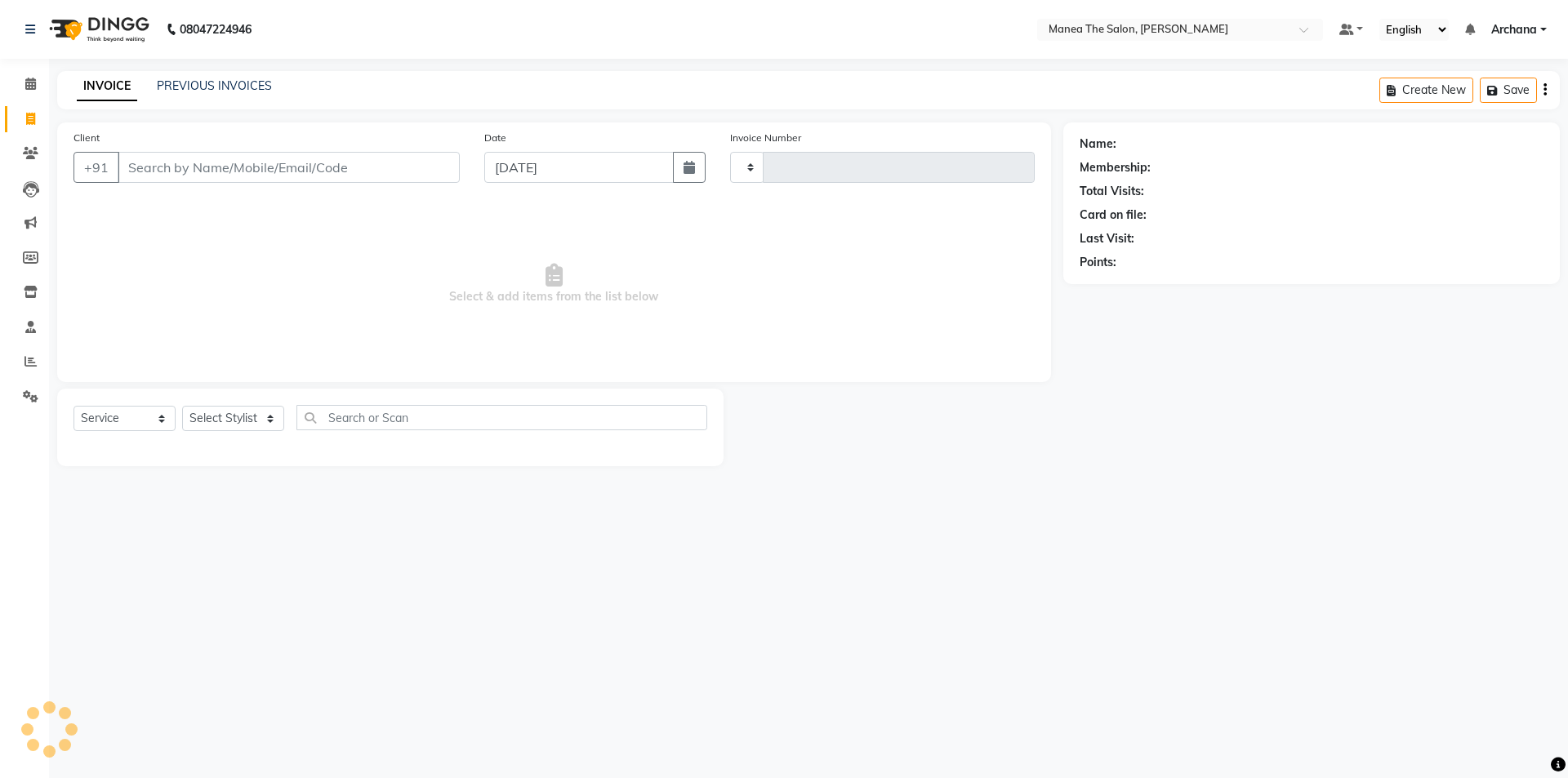
type input "1523"
select select "6846"
